Goal: Task Accomplishment & Management: Complete application form

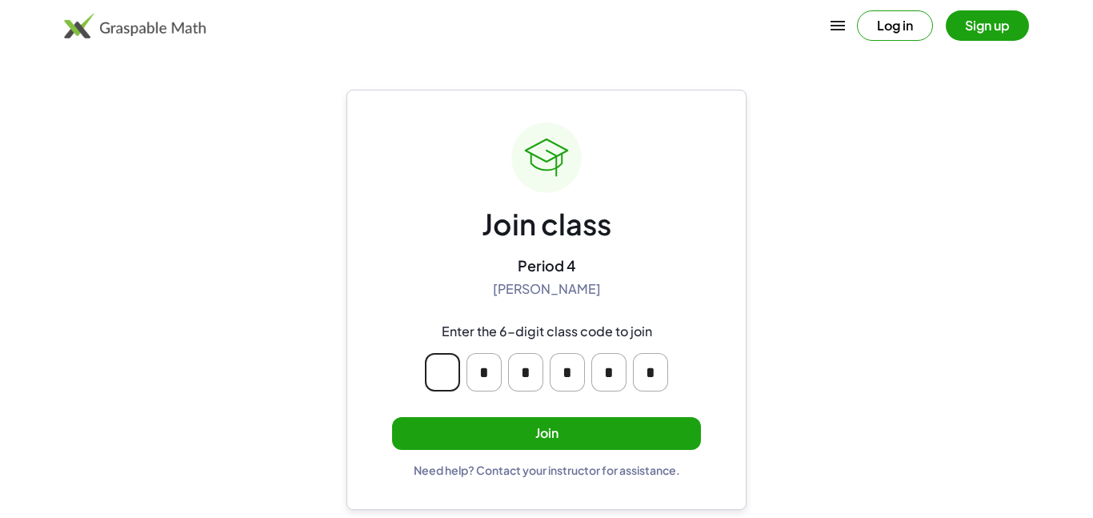
type input "*"
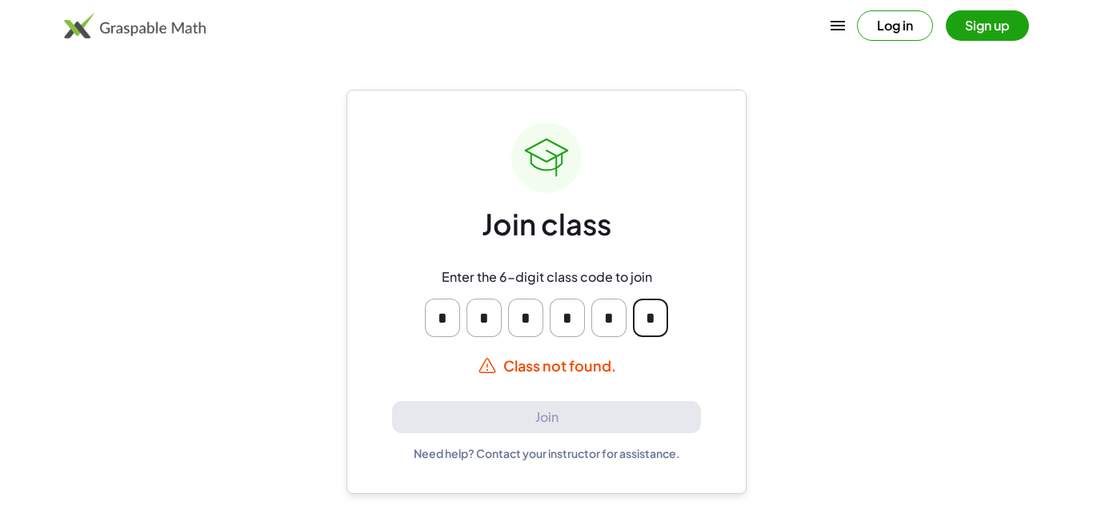
click at [652, 333] on input "*" at bounding box center [650, 318] width 35 height 38
type input "*"
click at [451, 318] on input "*" at bounding box center [442, 318] width 35 height 38
click at [452, 318] on input "*" at bounding box center [442, 318] width 35 height 38
type input "*"
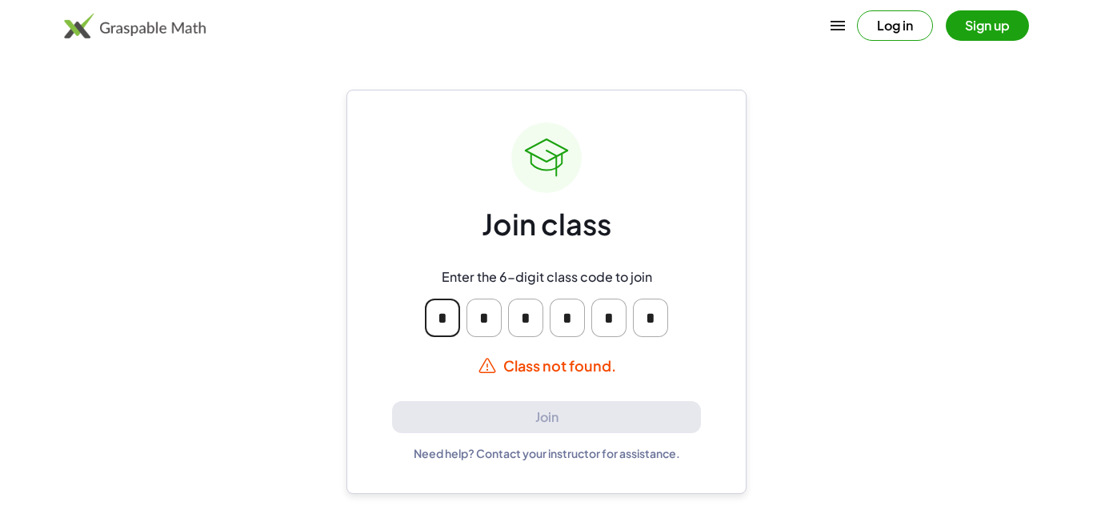
type input "*"
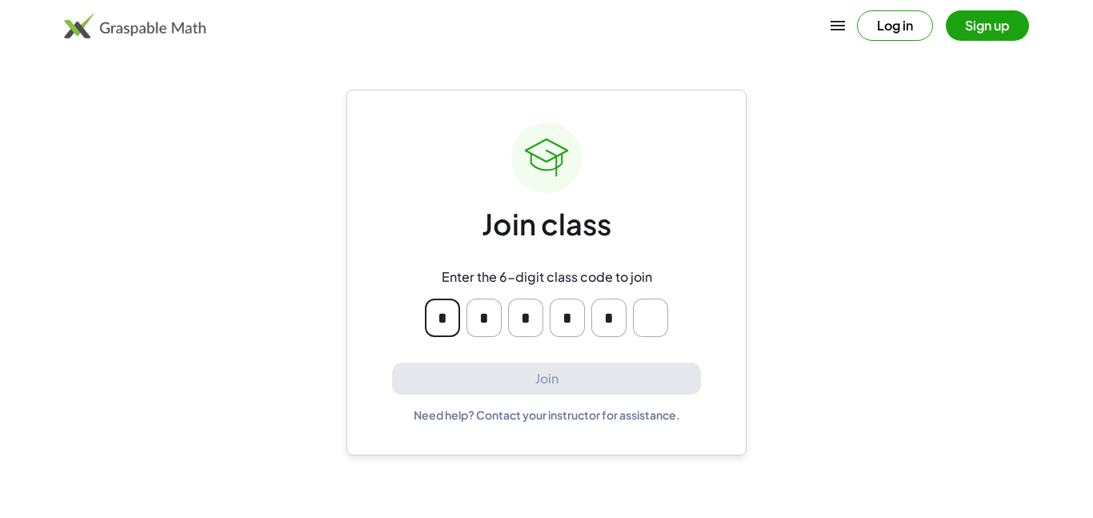
type input "*"
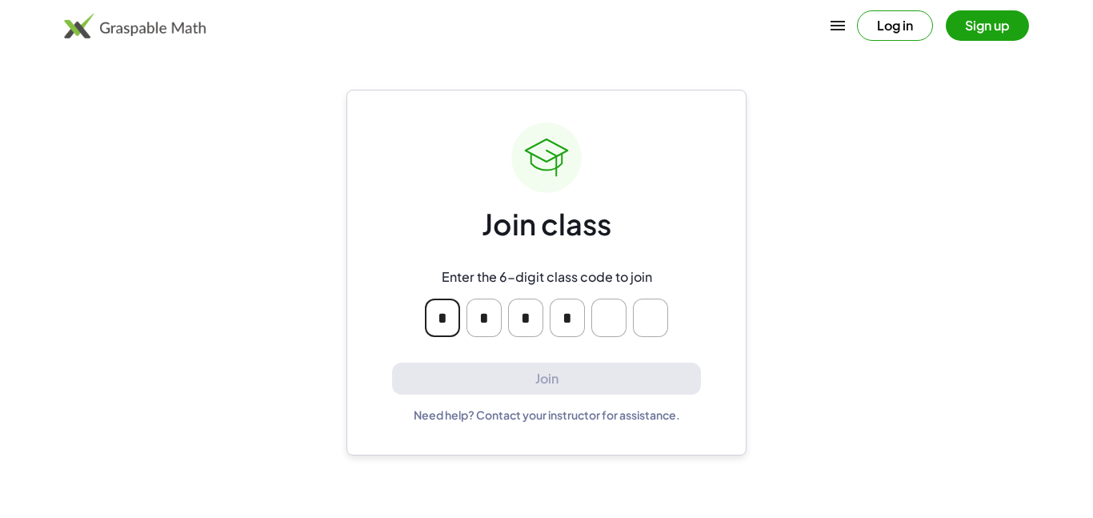
type input "*"
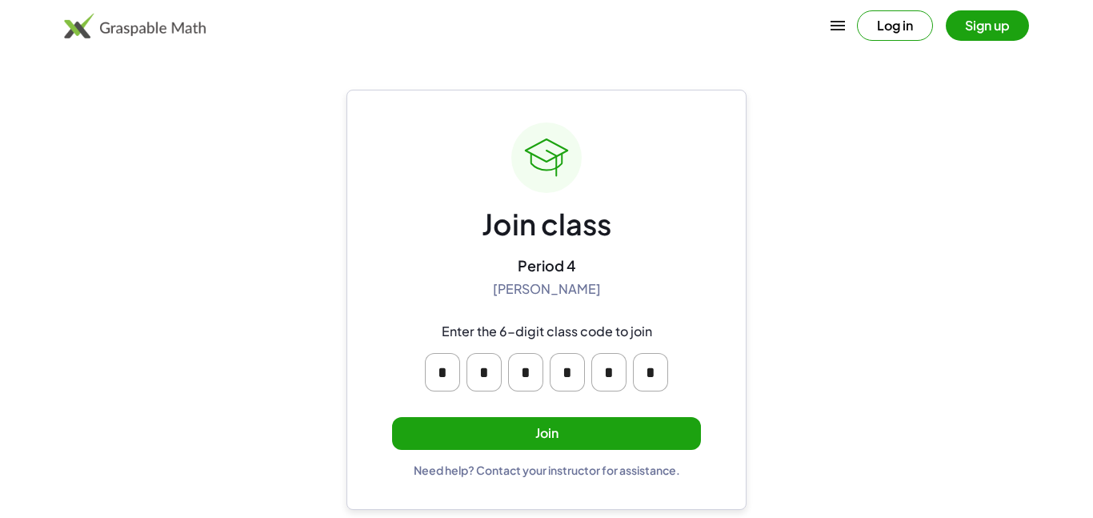
click at [680, 437] on button "Join" at bounding box center [546, 433] width 309 height 33
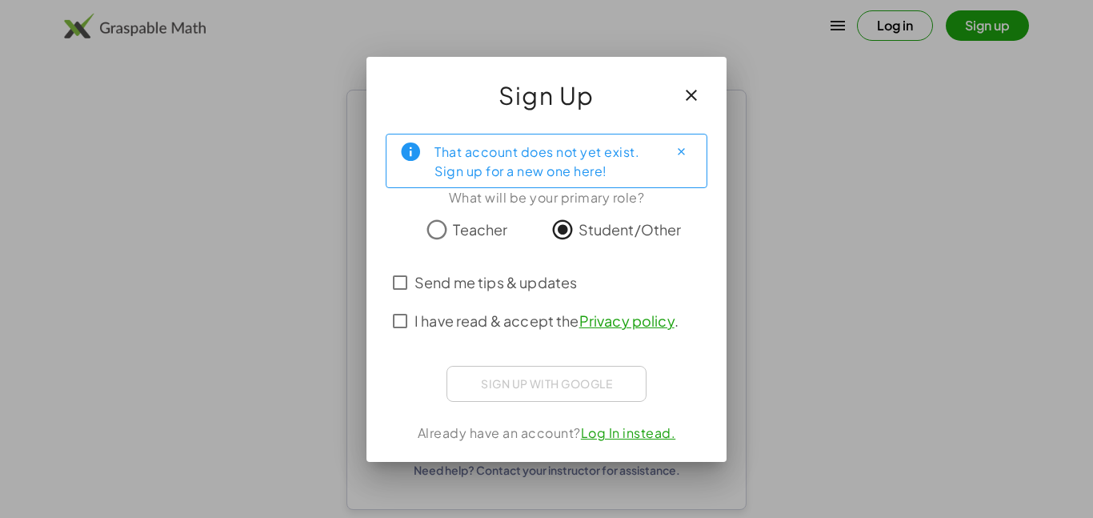
click at [527, 279] on span "Send me tips & updates" at bounding box center [496, 282] width 162 height 22
click at [519, 329] on span "I have read & accept the Privacy policy ." at bounding box center [547, 321] width 264 height 22
